Goal: Feedback & Contribution: Submit feedback/report problem

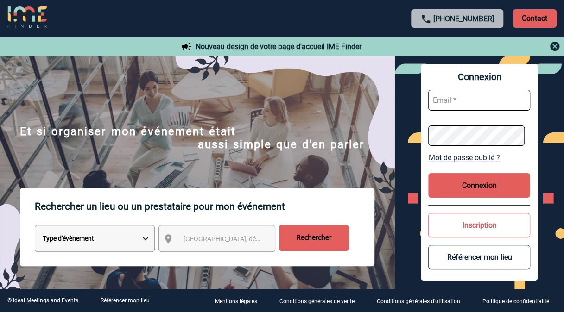
type input "[EMAIL_ADDRESS][DOMAIN_NAME]"
click at [492, 182] on button "Connexion" at bounding box center [479, 185] width 102 height 25
type input "[EMAIL_ADDRESS][DOMAIN_NAME]"
click at [485, 196] on button "Connexion" at bounding box center [479, 185] width 102 height 25
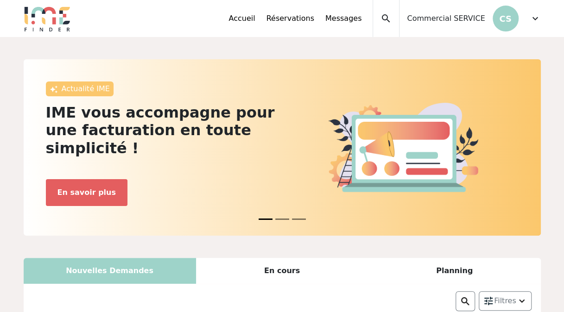
click at [477, 20] on span "Commercial SERVICE" at bounding box center [446, 18] width 78 height 11
click at [534, 15] on span "expand_more" at bounding box center [535, 18] width 11 height 11
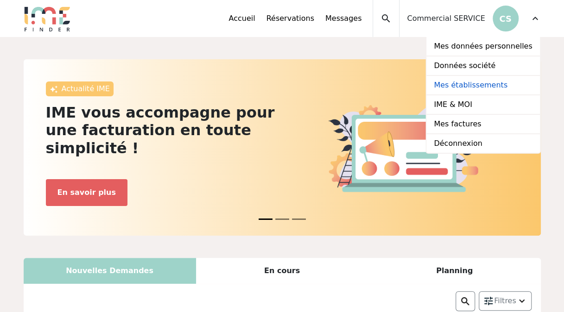
click at [470, 83] on link "Mes établissements" at bounding box center [482, 85] width 113 height 19
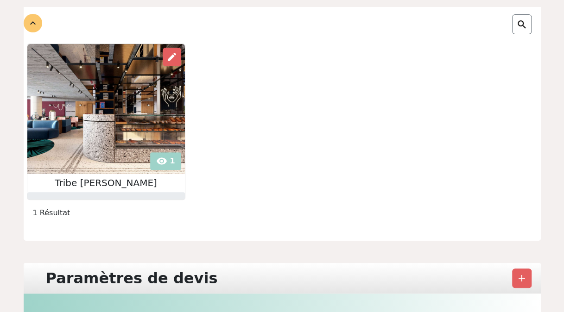
scroll to position [103, 0]
click at [171, 54] on span "edit" at bounding box center [171, 56] width 11 height 11
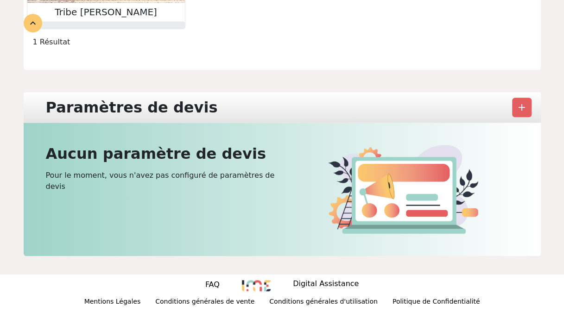
scroll to position [0, 0]
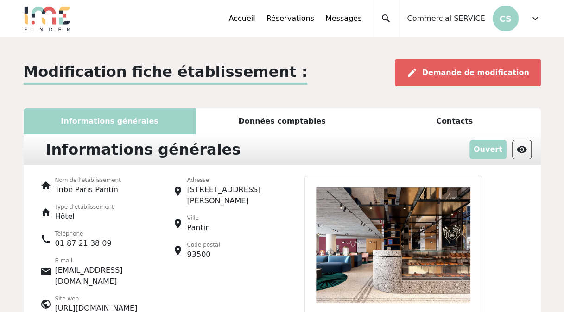
scroll to position [50, 0]
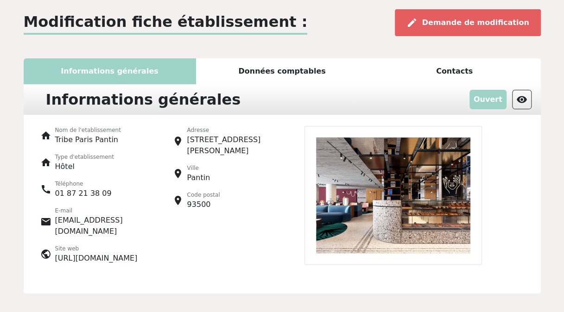
click at [304, 78] on div "Données comptables" at bounding box center [282, 71] width 172 height 26
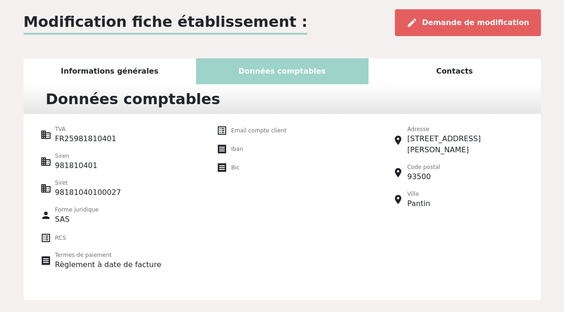
click at [450, 65] on div "Contacts" at bounding box center [454, 71] width 172 height 26
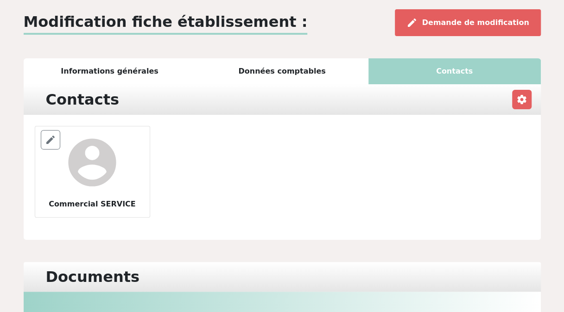
click at [142, 64] on div "Informations générales" at bounding box center [110, 71] width 172 height 26
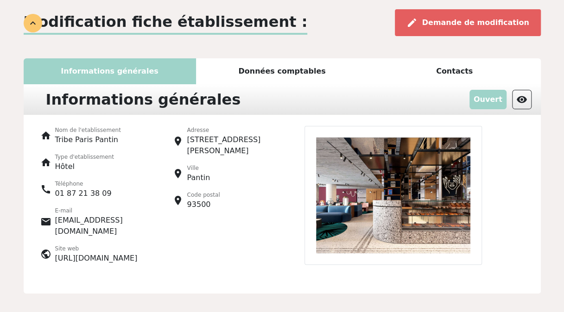
scroll to position [142, 0]
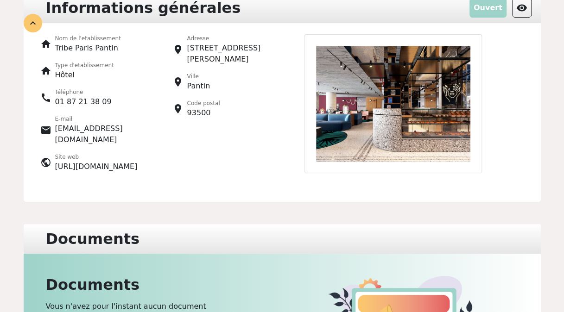
click at [418, 123] on img at bounding box center [392, 103] width 177 height 139
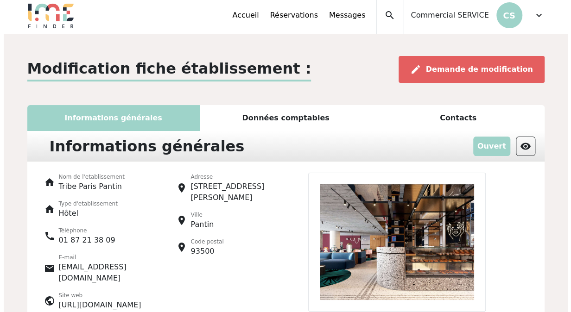
scroll to position [0, 0]
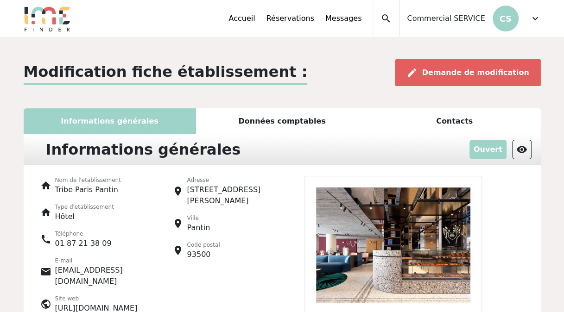
click at [538, 19] on span "expand_more" at bounding box center [535, 18] width 11 height 11
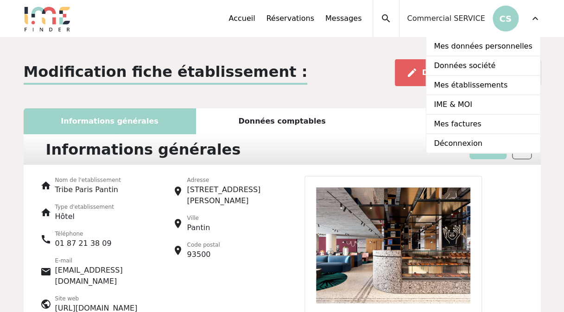
click at [538, 19] on span "expand_more" at bounding box center [535, 18] width 11 height 11
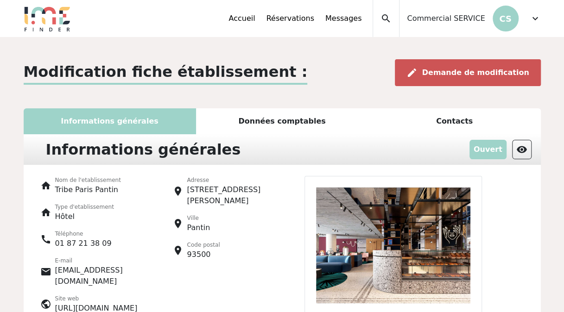
click at [474, 78] on div "edit Demande de modification" at bounding box center [468, 72] width 146 height 27
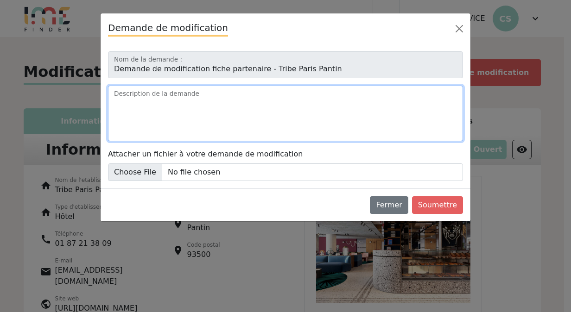
click at [215, 119] on textarea "Description de la demande" at bounding box center [285, 114] width 355 height 56
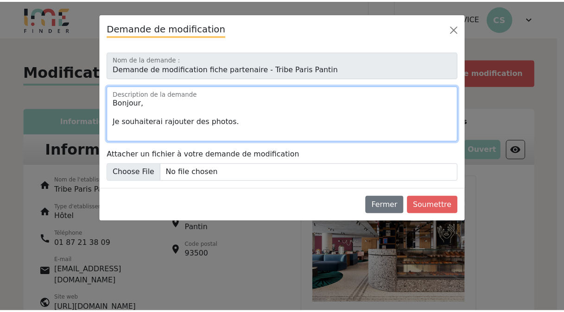
scroll to position [4, 0]
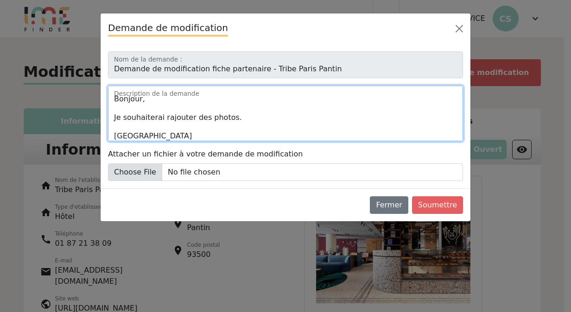
type textarea "Bonjour, Je souhaiterai rajouter des photos. Merci"
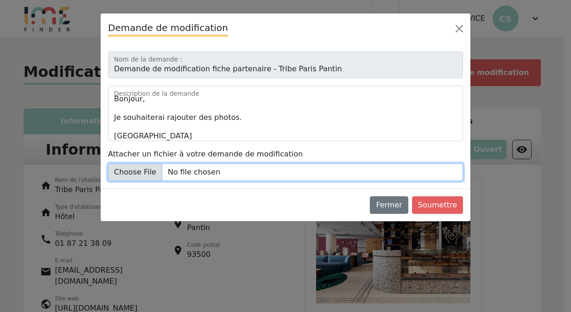
click at [149, 171] on input "Attacher un fichier à votre demande de modification" at bounding box center [285, 173] width 355 height 18
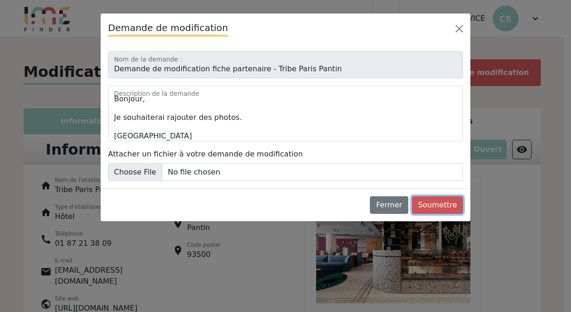
click at [447, 202] on button "Soumettre" at bounding box center [437, 205] width 51 height 18
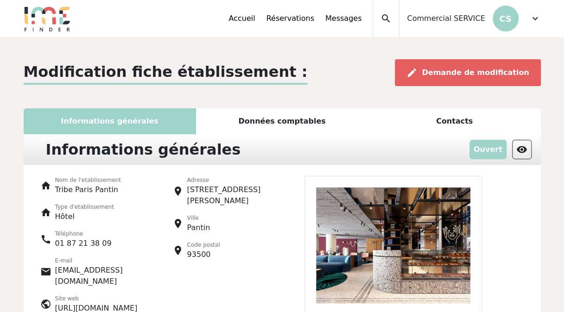
click at [535, 19] on span "expand_more" at bounding box center [535, 18] width 11 height 11
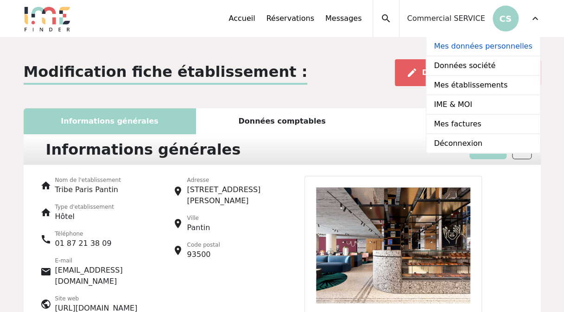
click at [496, 44] on link "Mes données personnelles" at bounding box center [482, 46] width 113 height 19
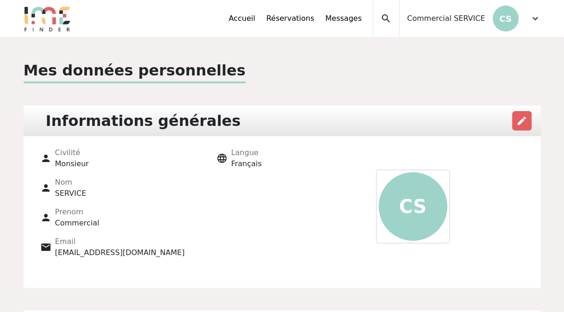
click at [536, 19] on span "expand_more" at bounding box center [535, 18] width 11 height 11
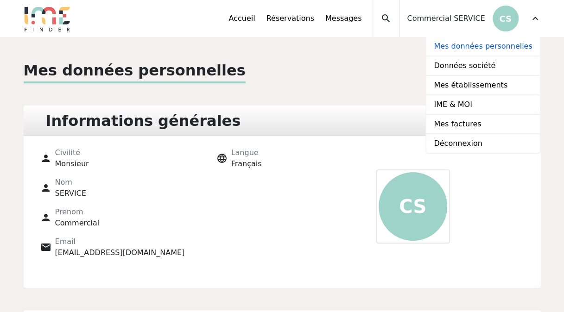
click at [494, 49] on link "Mes données personnelles" at bounding box center [482, 46] width 113 height 19
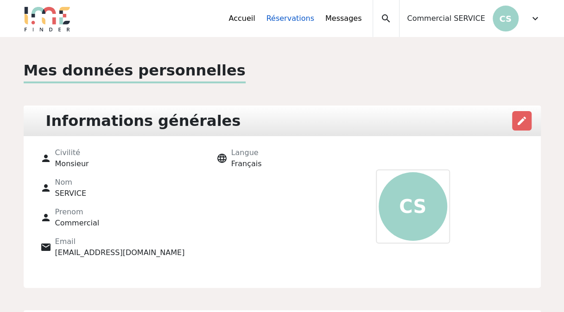
click at [303, 16] on link "Réservations" at bounding box center [290, 18] width 48 height 11
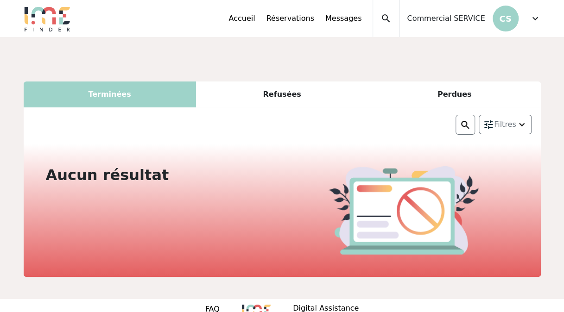
click at [291, 94] on div "Refusées" at bounding box center [282, 95] width 172 height 26
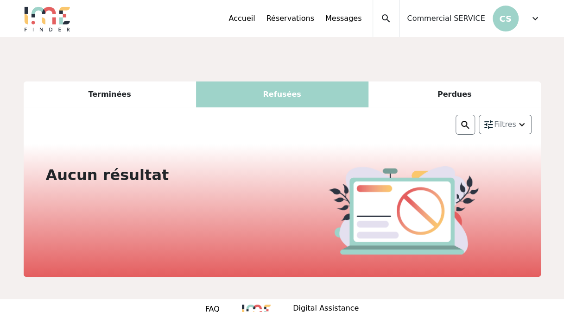
click at [461, 93] on div "Perdues" at bounding box center [454, 95] width 172 height 26
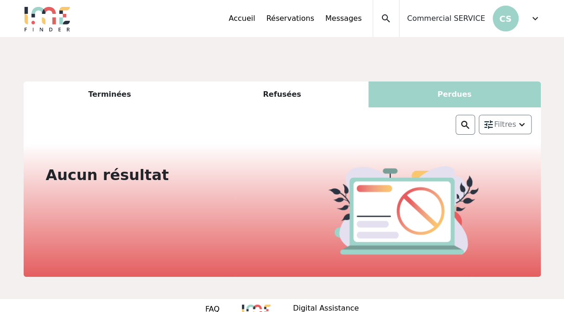
click at [136, 95] on div "Terminées" at bounding box center [110, 95] width 172 height 26
